Goal: Information Seeking & Learning: Find specific fact

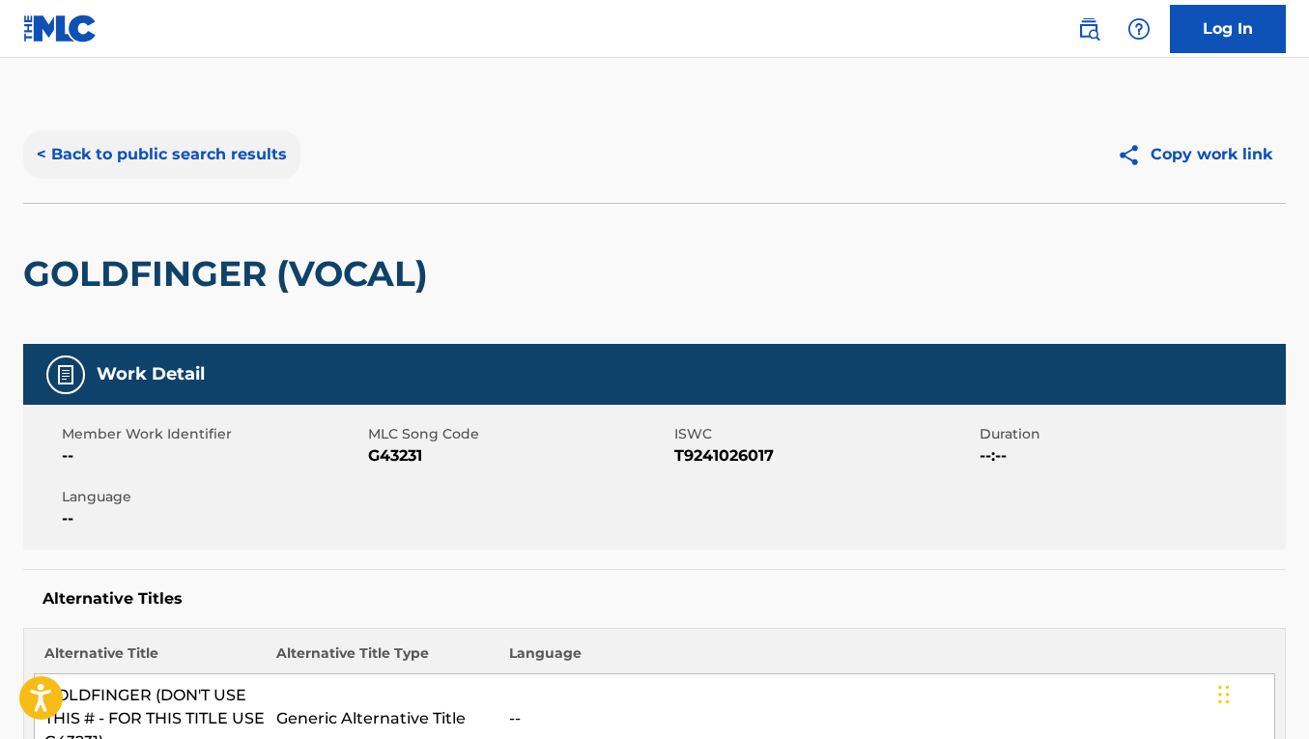
click at [271, 171] on button "< Back to public search results" at bounding box center [161, 154] width 277 height 48
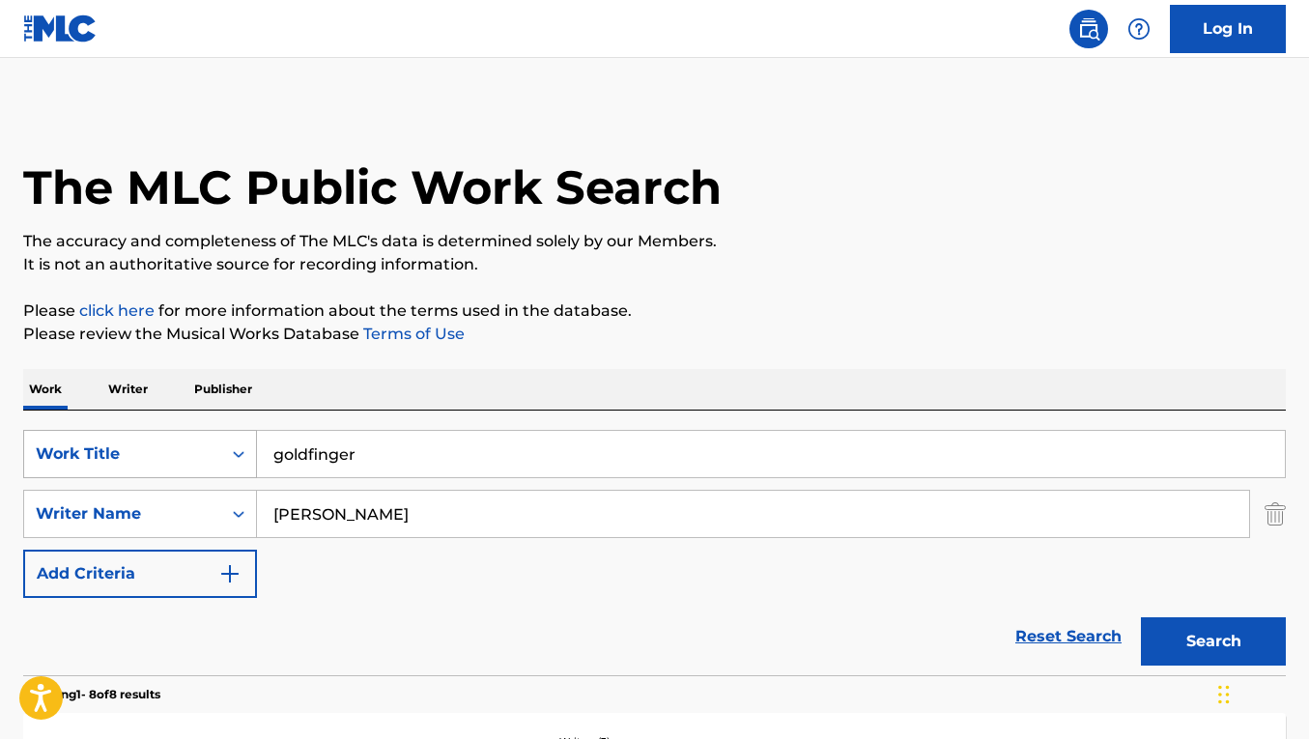
drag, startPoint x: 370, startPoint y: 473, endPoint x: 213, endPoint y: 439, distance: 161.3
click at [213, 440] on div "SearchWithCriteriacbd5c10b-f392-451f-b608-95b9df4ce5e9 Work Title goldfinger" at bounding box center [654, 454] width 1263 height 48
paste input "PAINT THE TOWN BLUE"
type input "PAINT THE TOWN BLUE"
drag, startPoint x: 399, startPoint y: 500, endPoint x: 467, endPoint y: 532, distance: 74.8
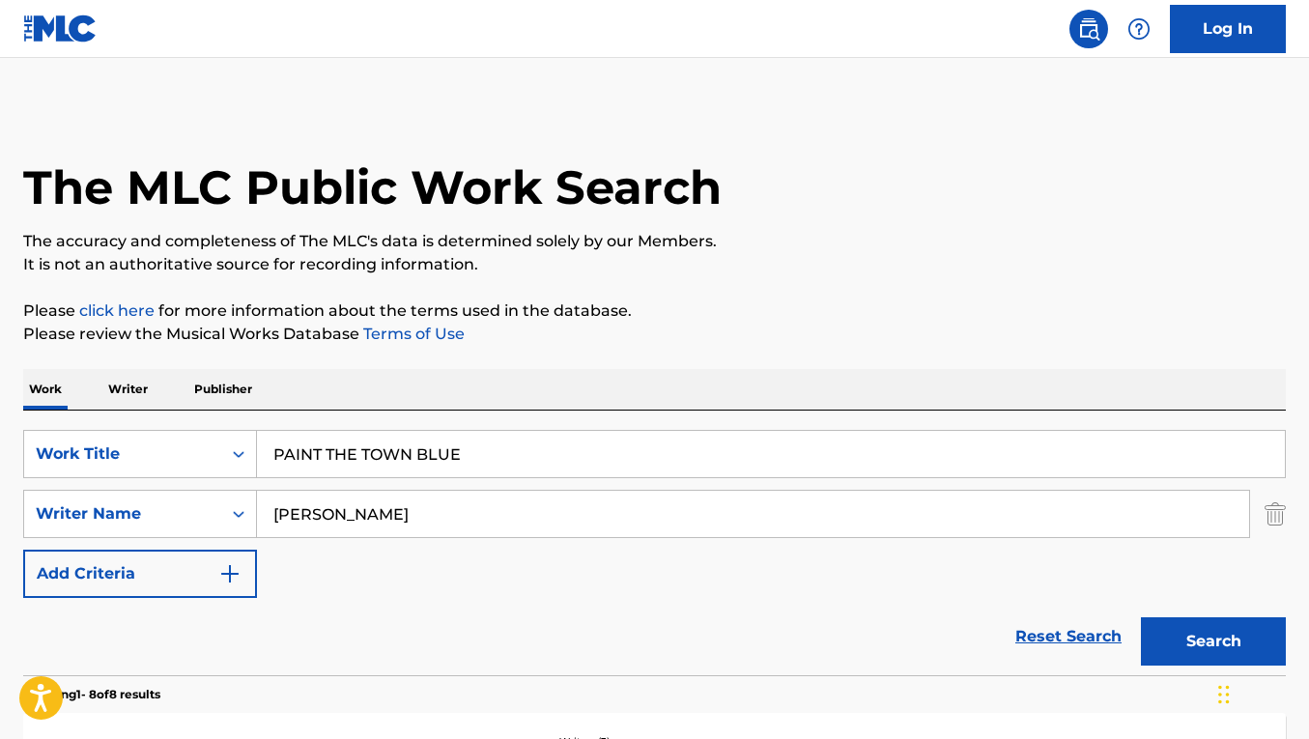
click at [467, 532] on input "[PERSON_NAME]" at bounding box center [753, 514] width 992 height 46
paste input "[PERSON_NAME]"
type input "[PERSON_NAME]"
click at [1141, 617] on button "Search" at bounding box center [1213, 641] width 145 height 48
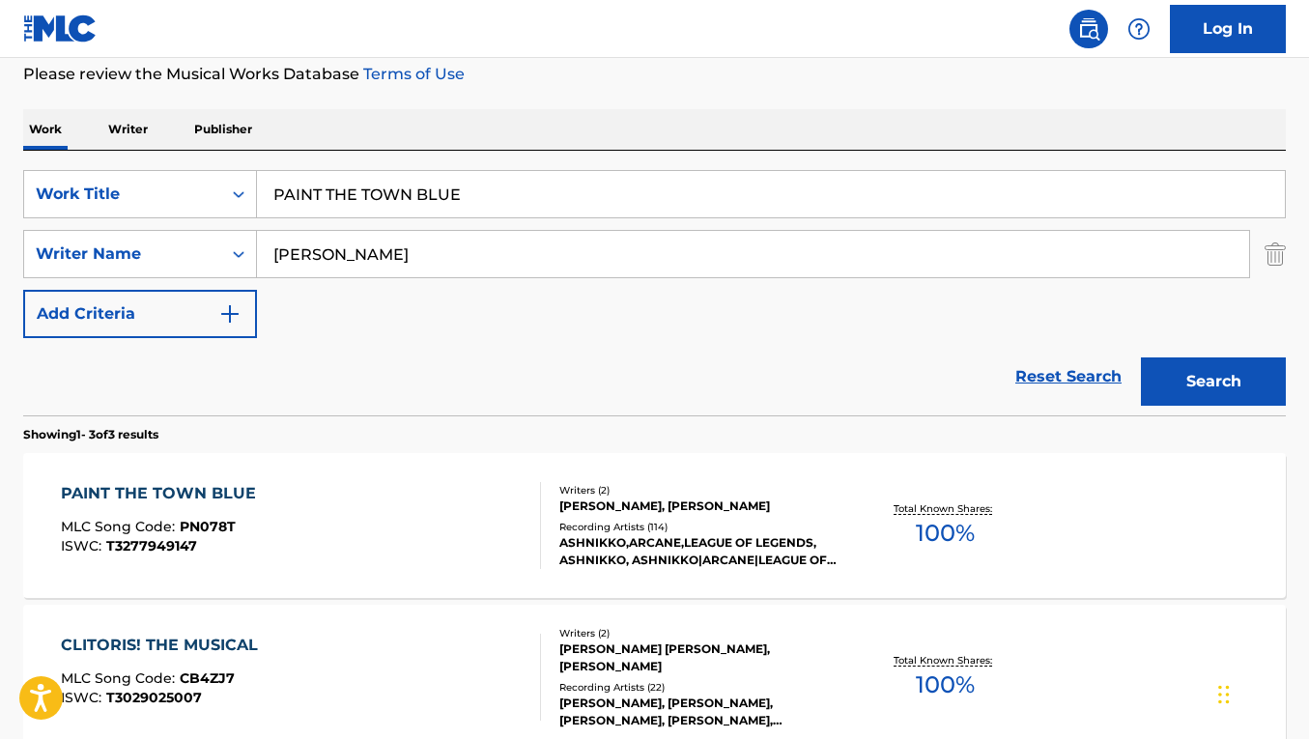
scroll to position [298, 0]
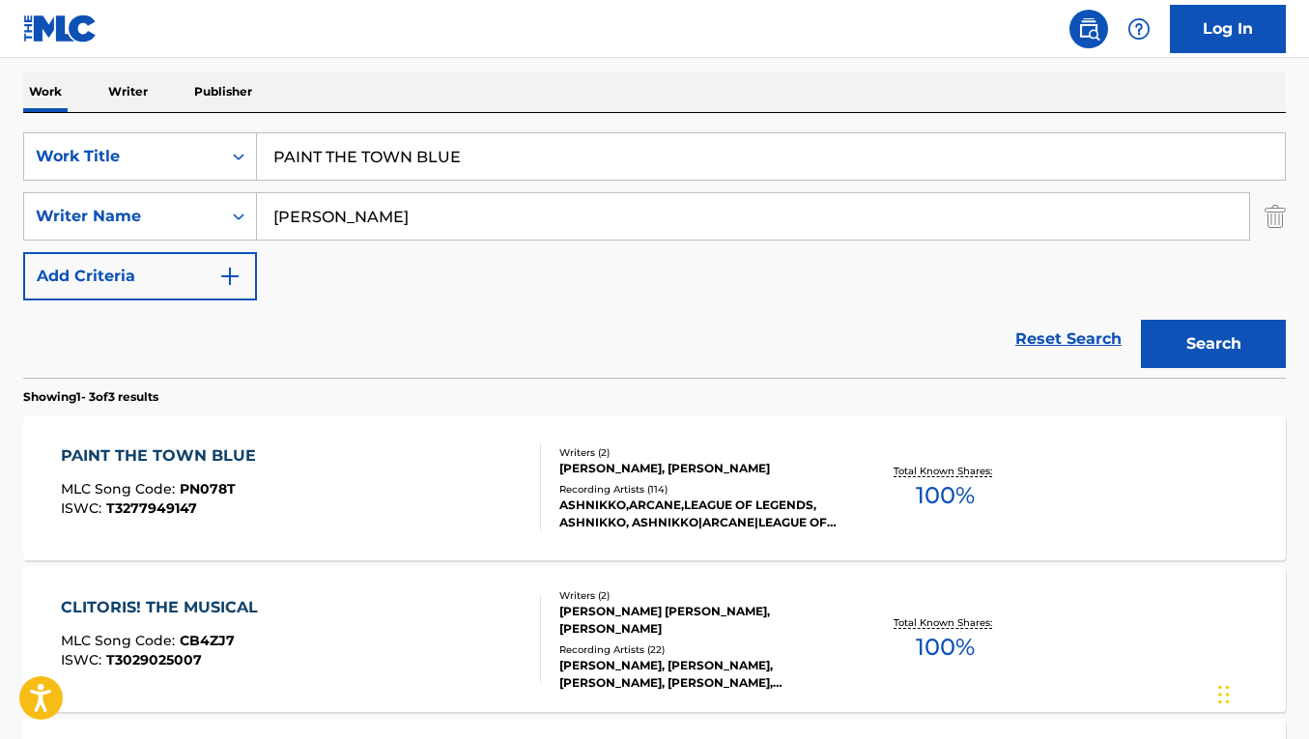
click at [454, 458] on div "PAINT THE TOWN BLUE MLC Song Code : PN078T ISWC : T3277949147" at bounding box center [301, 487] width 480 height 87
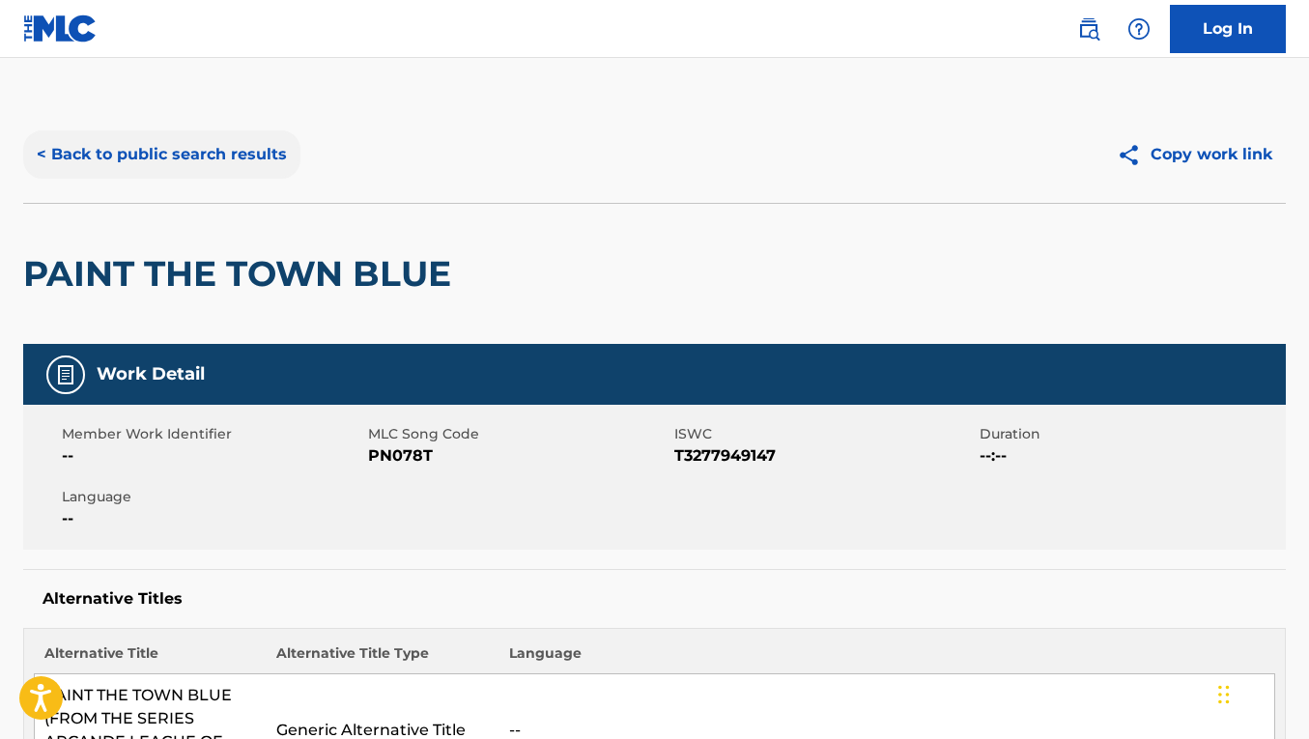
click at [184, 157] on button "< Back to public search results" at bounding box center [161, 154] width 277 height 48
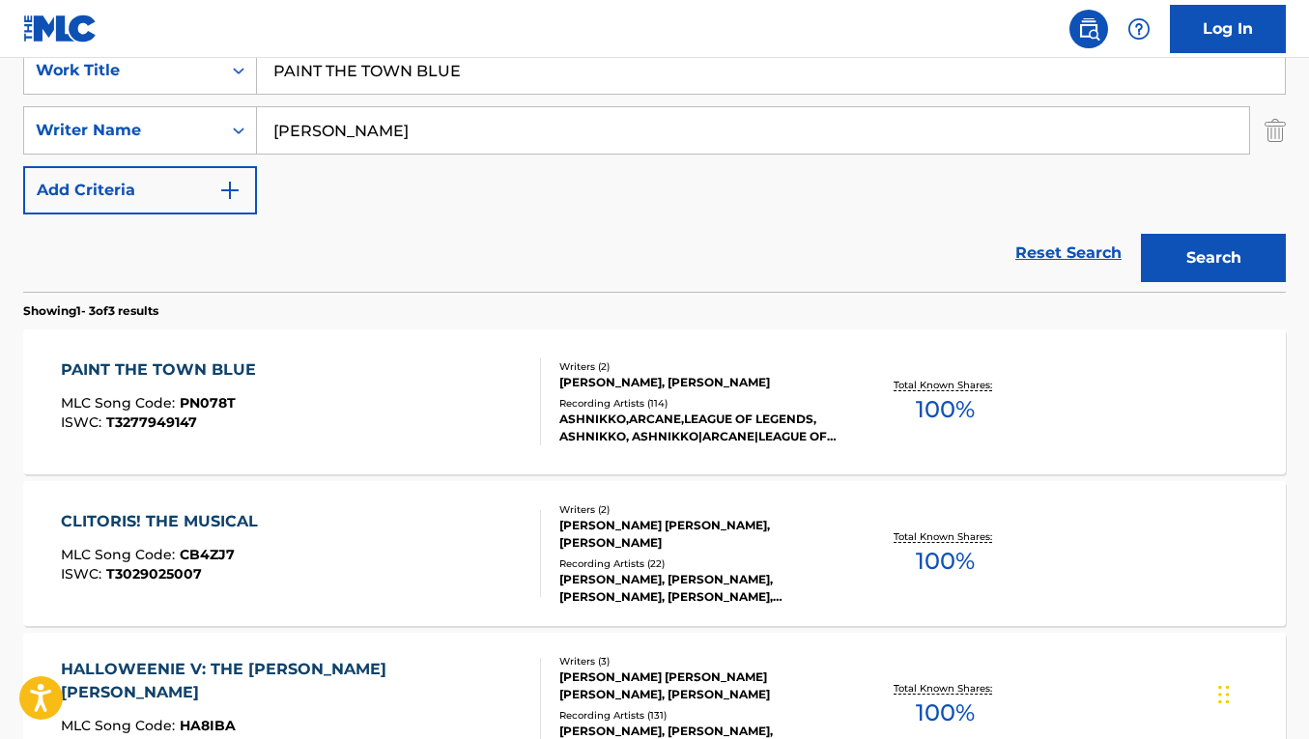
scroll to position [386, 0]
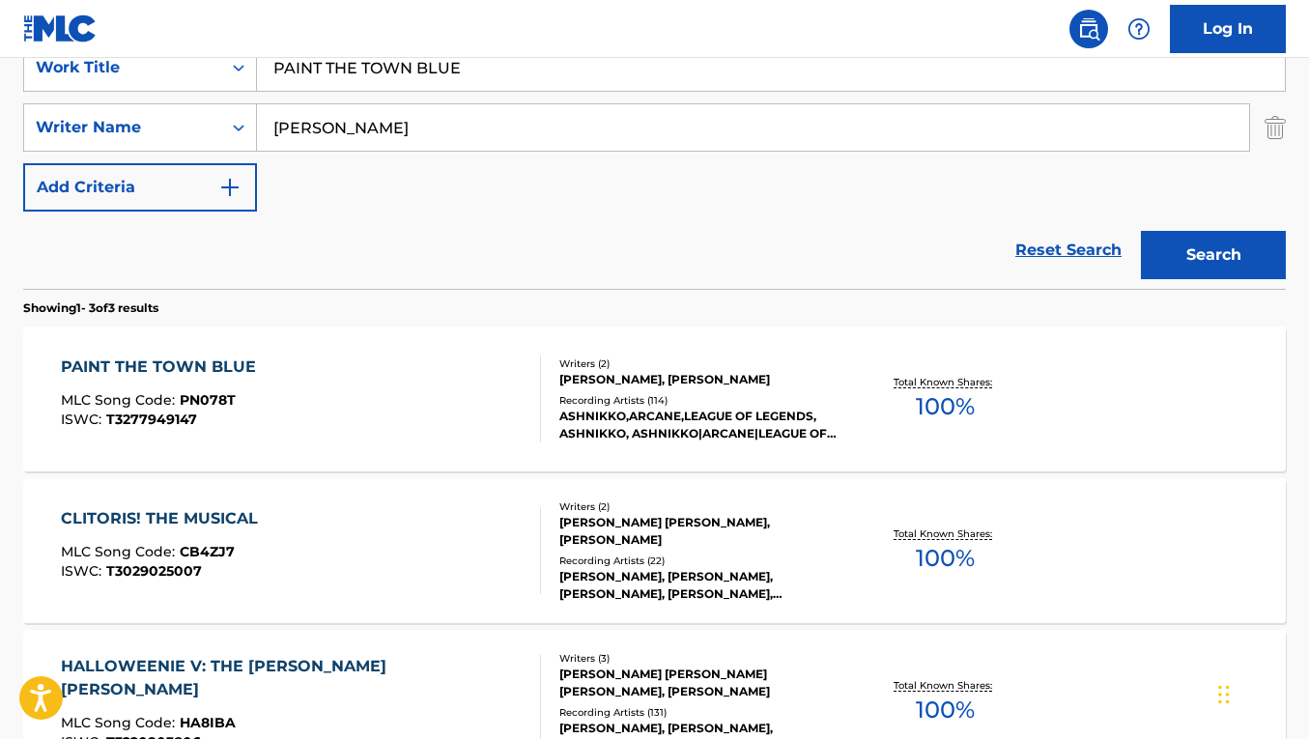
click at [348, 394] on div "PAINT THE TOWN BLUE MLC Song Code : PN078T ISWC : T3277949147" at bounding box center [301, 399] width 480 height 87
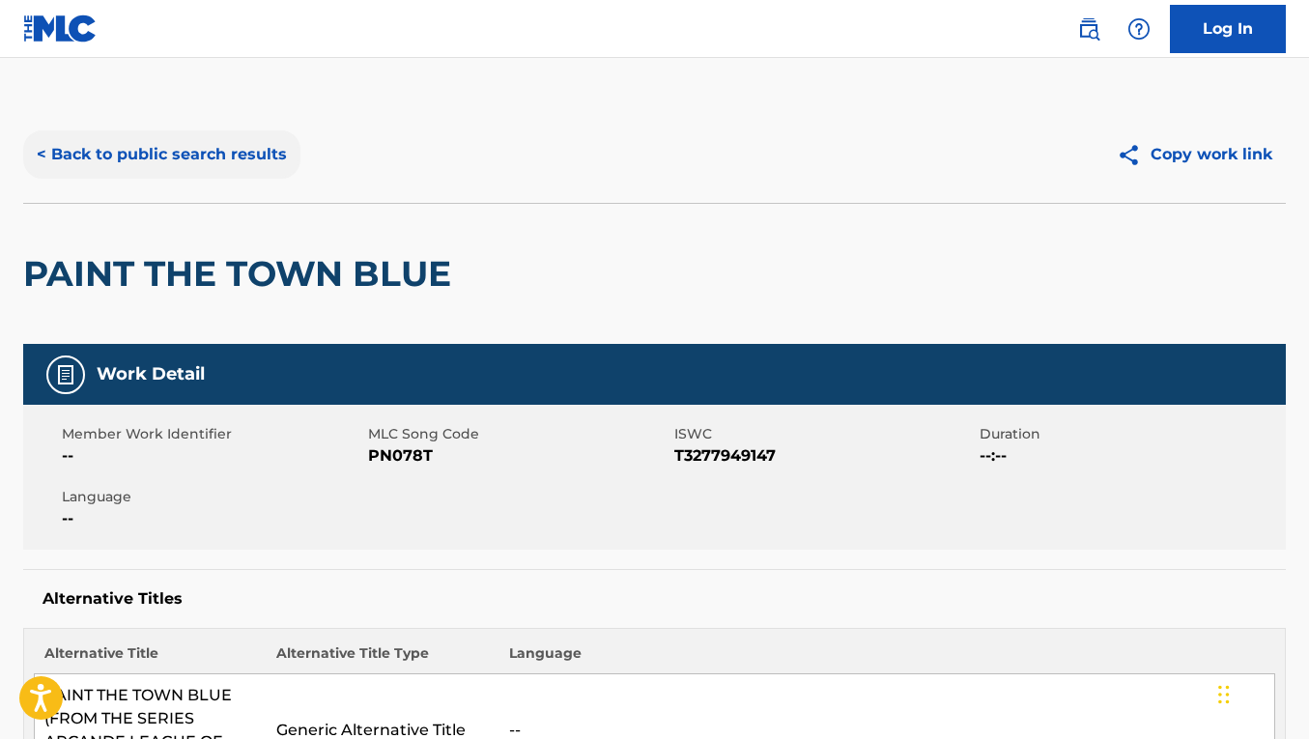
click at [221, 134] on button "< Back to public search results" at bounding box center [161, 154] width 277 height 48
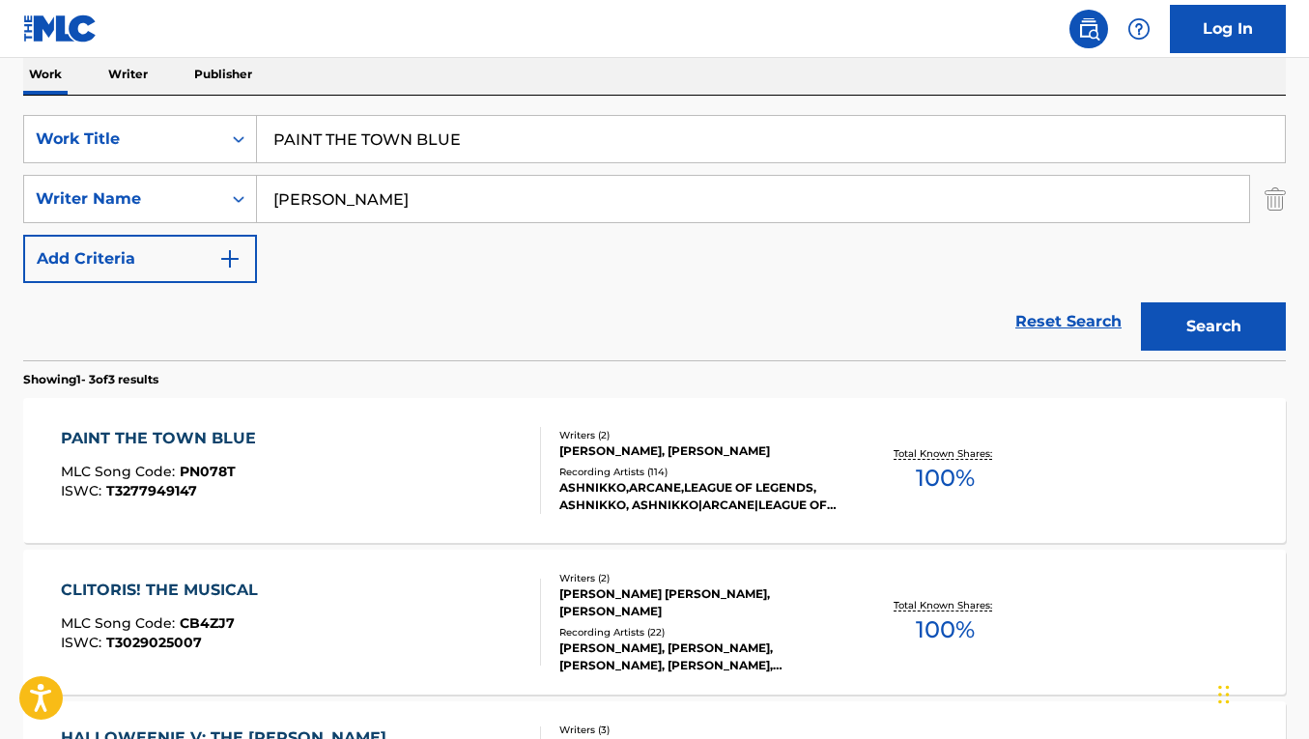
scroll to position [300, 0]
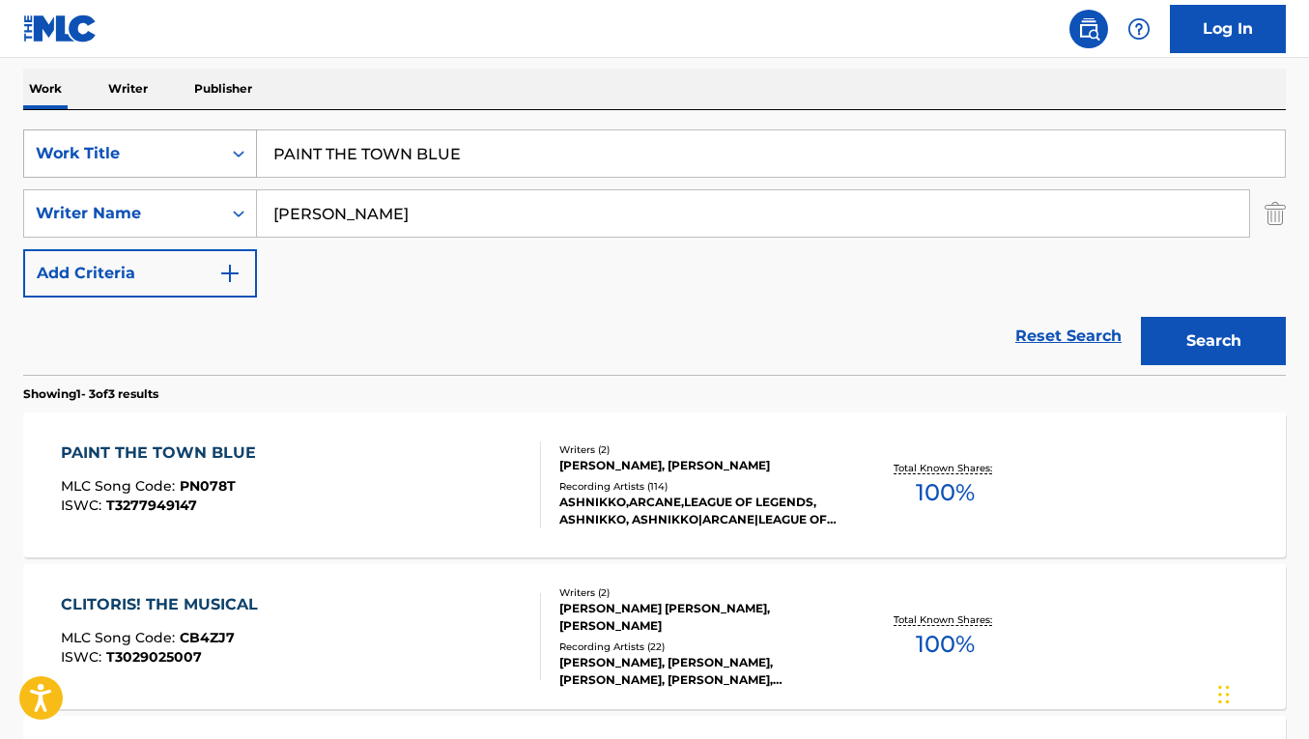
drag, startPoint x: 462, startPoint y: 153, endPoint x: 245, endPoint y: 142, distance: 216.7
click at [245, 142] on div "SearchWithCriteriacbd5c10b-f392-451f-b608-95b9df4ce5e9 Work Title PAINT THE TOW…" at bounding box center [654, 153] width 1263 height 48
paste input "URE IMAGINATION INTRO"
type input "PURE IMAGINATION INTRO"
drag, startPoint x: 469, startPoint y: 221, endPoint x: 217, endPoint y: 205, distance: 251.7
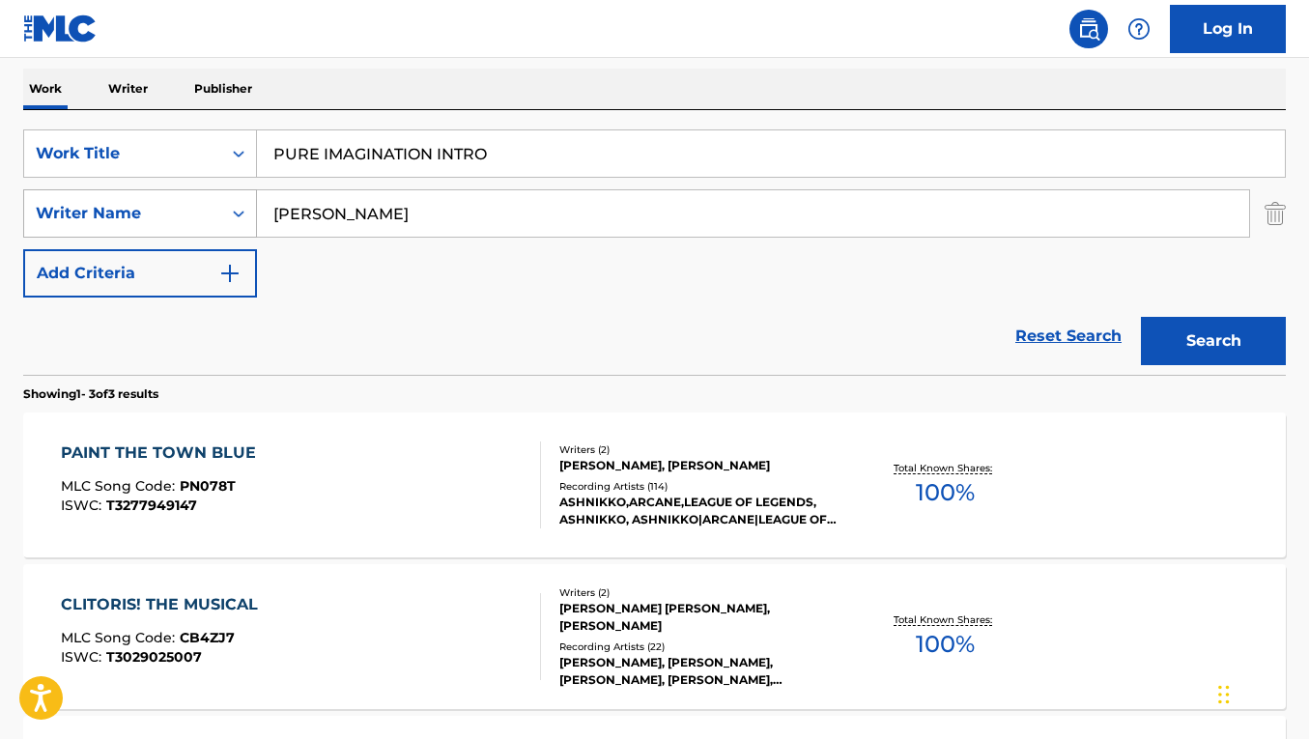
click at [223, 206] on div "SearchWithCriteriacced4c2c-a1a3-4e36-907f-c144dda9d13a Writer Name [PERSON_NAME]" at bounding box center [654, 213] width 1263 height 48
type input "[PERSON_NAME]"
click at [1141, 317] on button "Search" at bounding box center [1213, 341] width 145 height 48
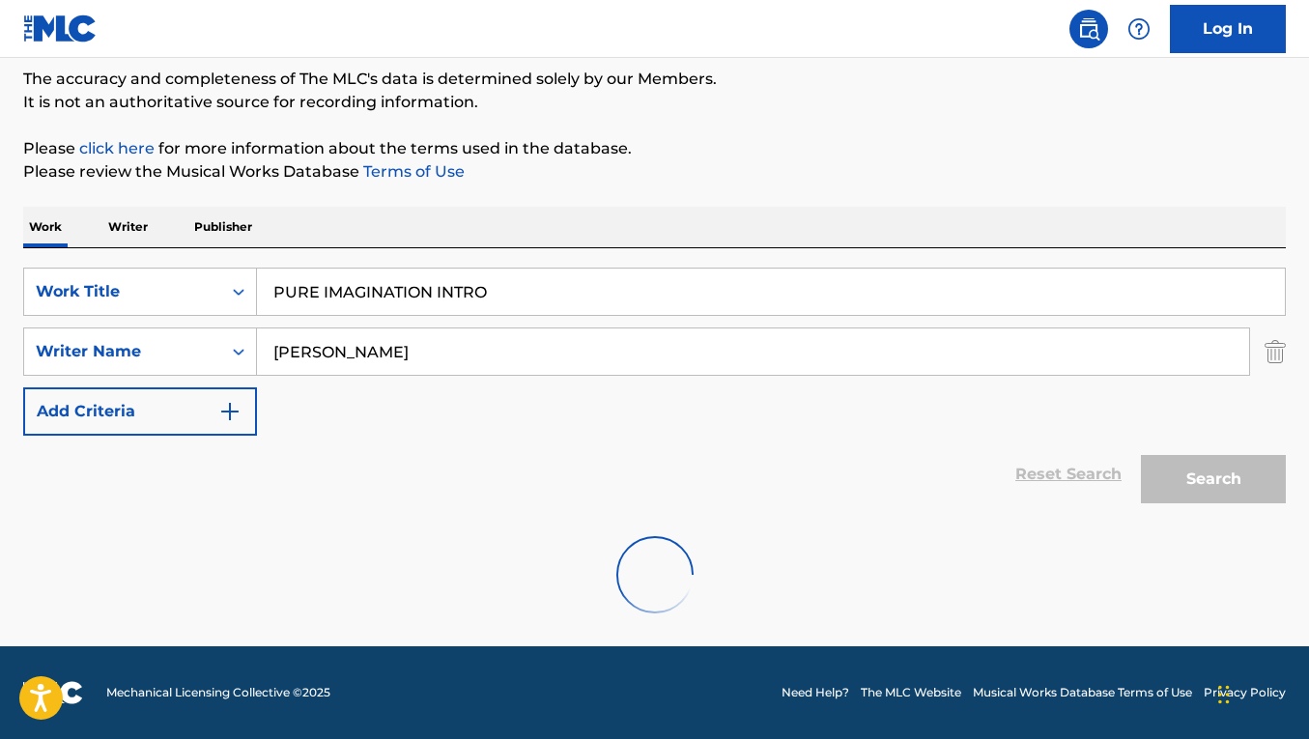
scroll to position [308, 0]
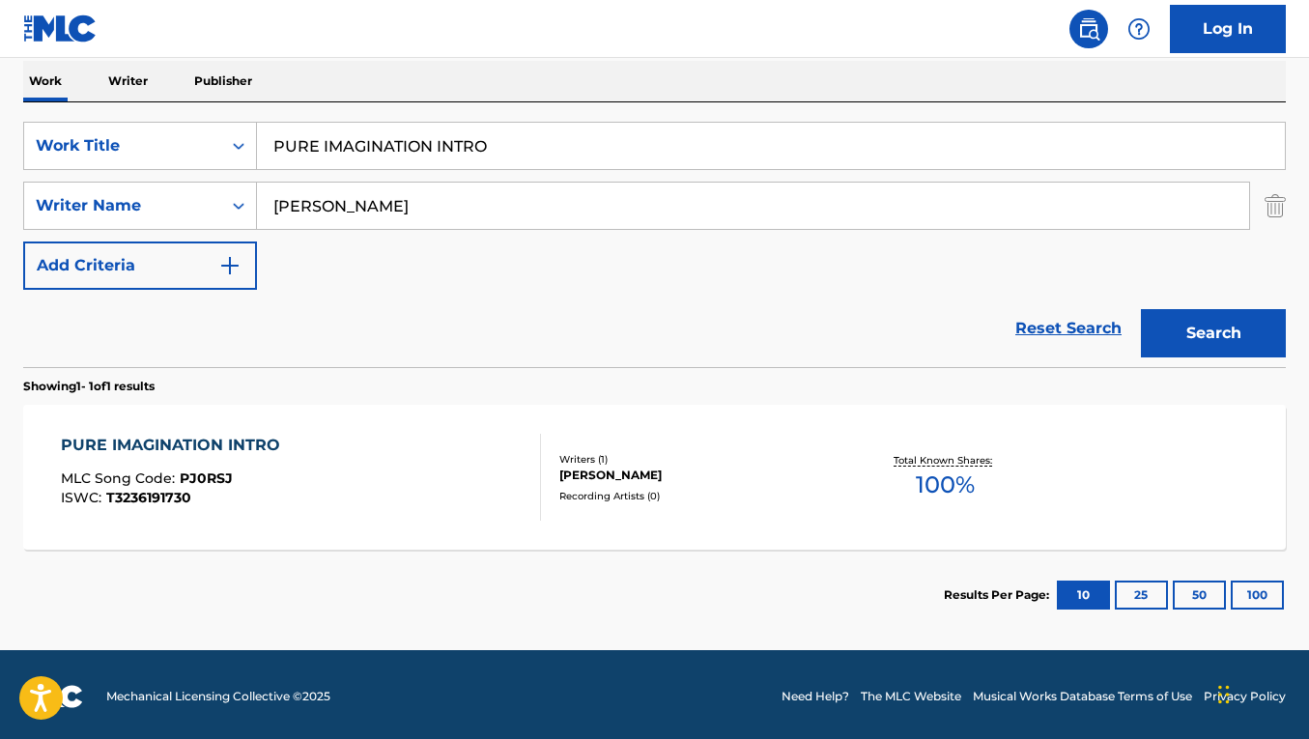
click at [318, 442] on div "PURE IMAGINATION INTRO MLC Song Code : PJ0RSJ ISWC : T3236191730" at bounding box center [301, 477] width 480 height 87
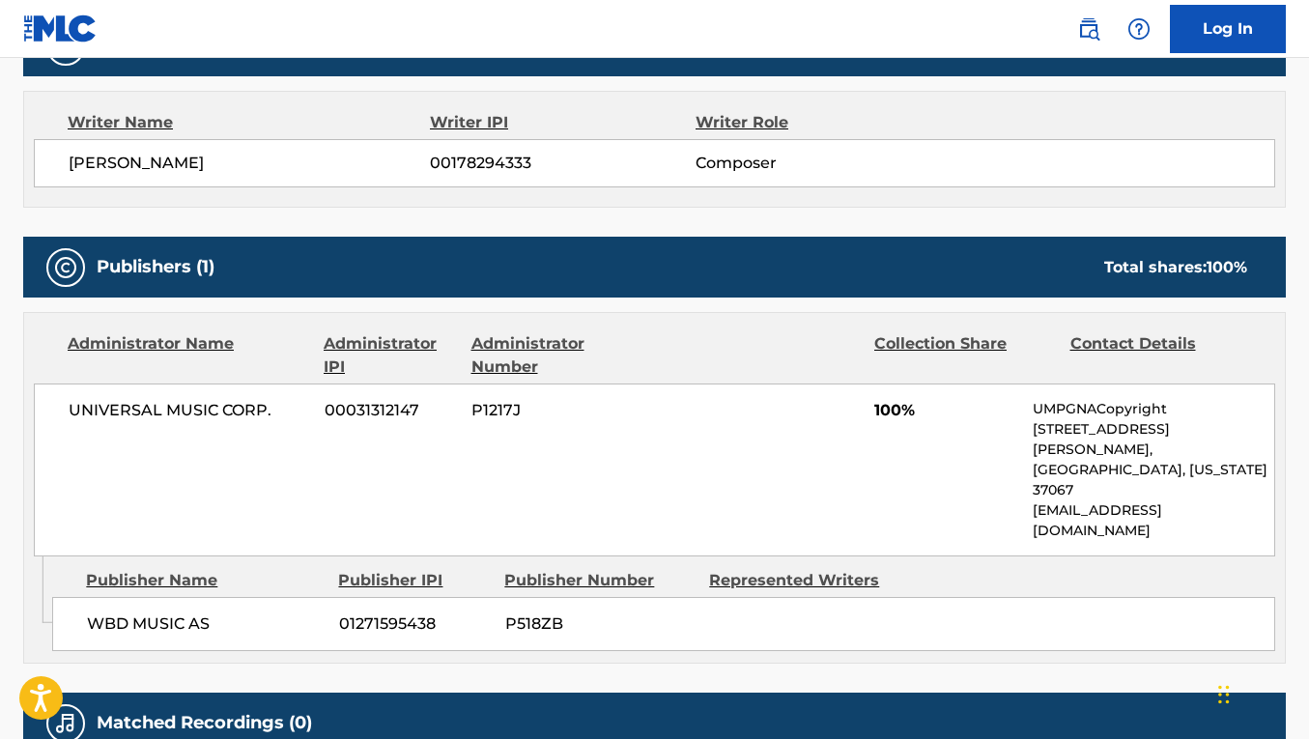
scroll to position [843, 0]
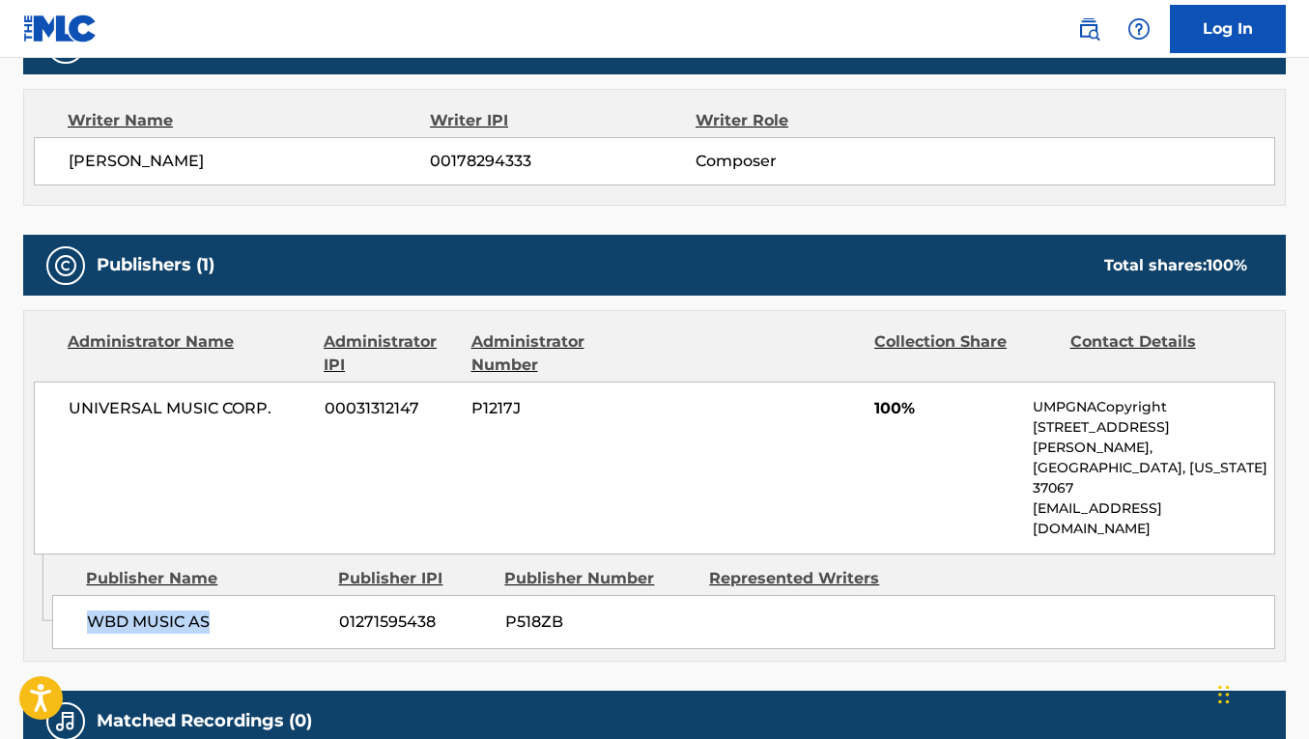
drag, startPoint x: 227, startPoint y: 565, endPoint x: 94, endPoint y: 561, distance: 133.4
click at [94, 611] on span "WBD MUSIC AS" at bounding box center [206, 622] width 238 height 23
copy span "WBD MUSIC AS"
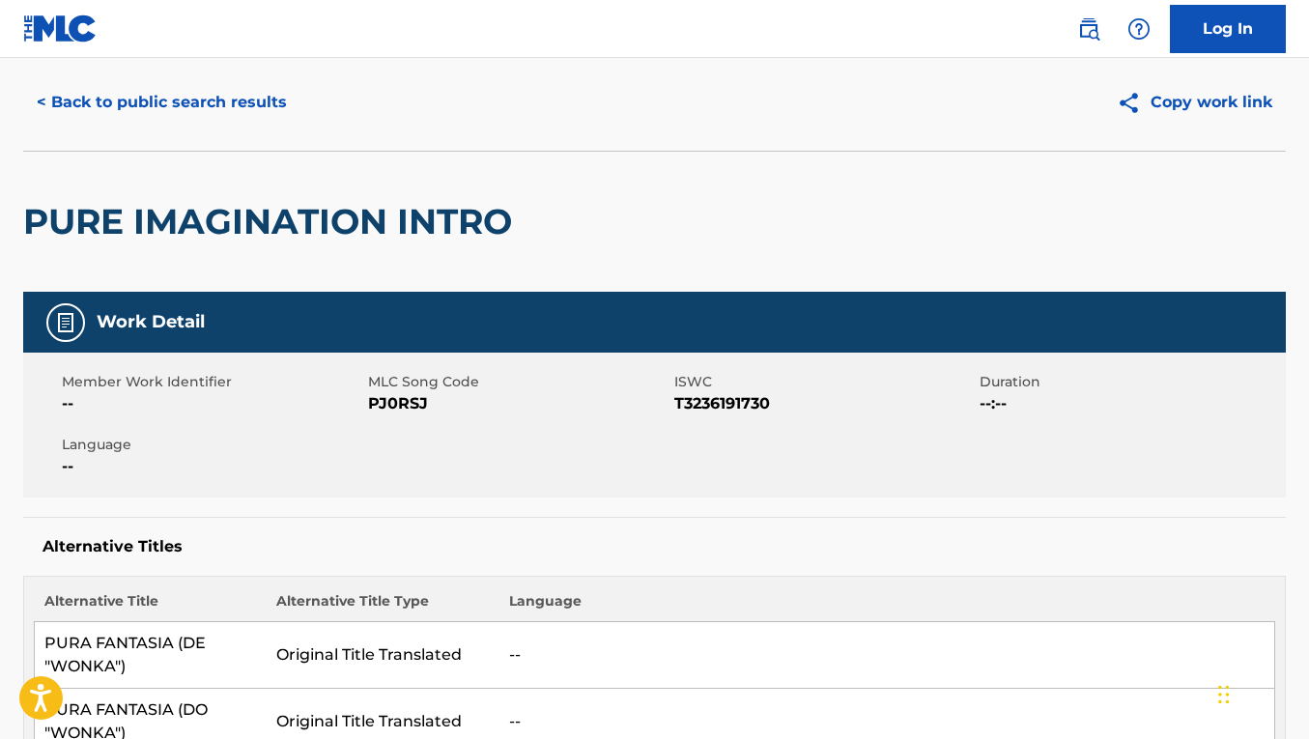
scroll to position [20, 0]
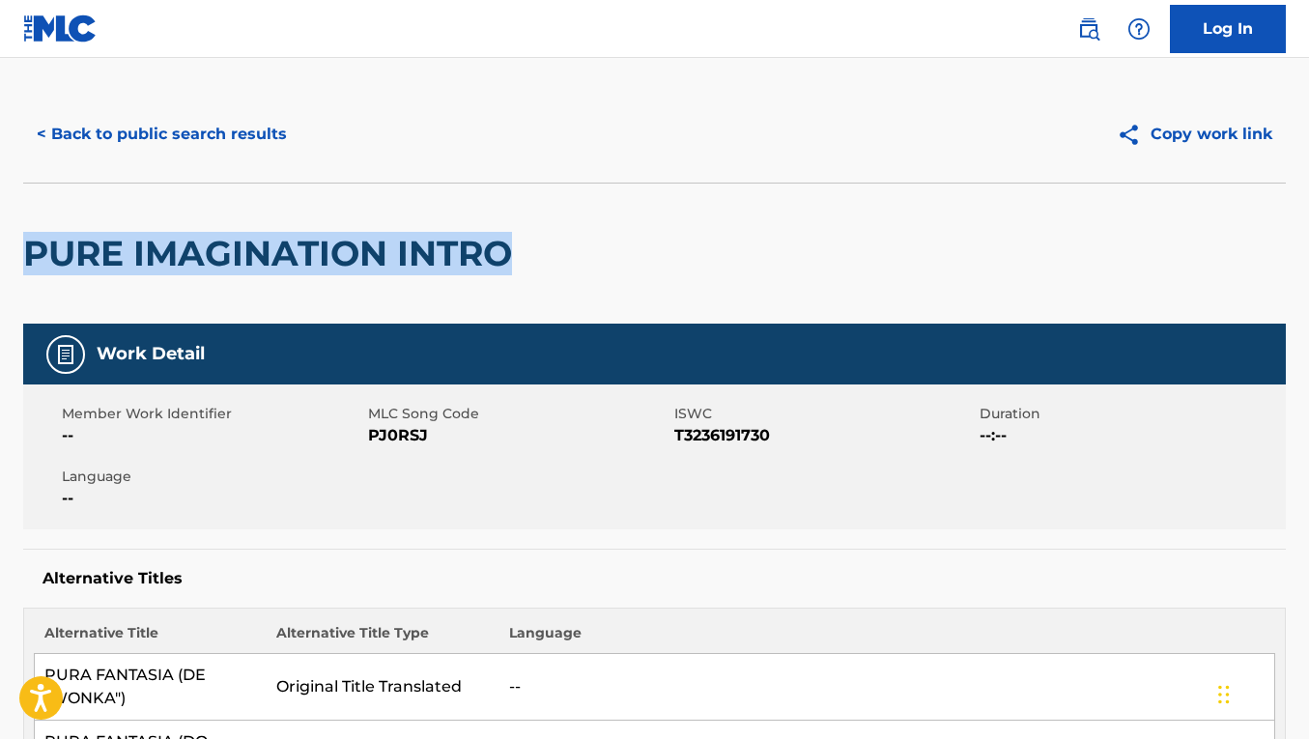
drag, startPoint x: 505, startPoint y: 253, endPoint x: 28, endPoint y: 241, distance: 477.4
click at [28, 241] on h2 "PURE IMAGINATION INTRO" at bounding box center [272, 253] width 498 height 43
copy h2 "PURE IMAGINATION INTRO"
